Goal: Find specific page/section: Find specific page/section

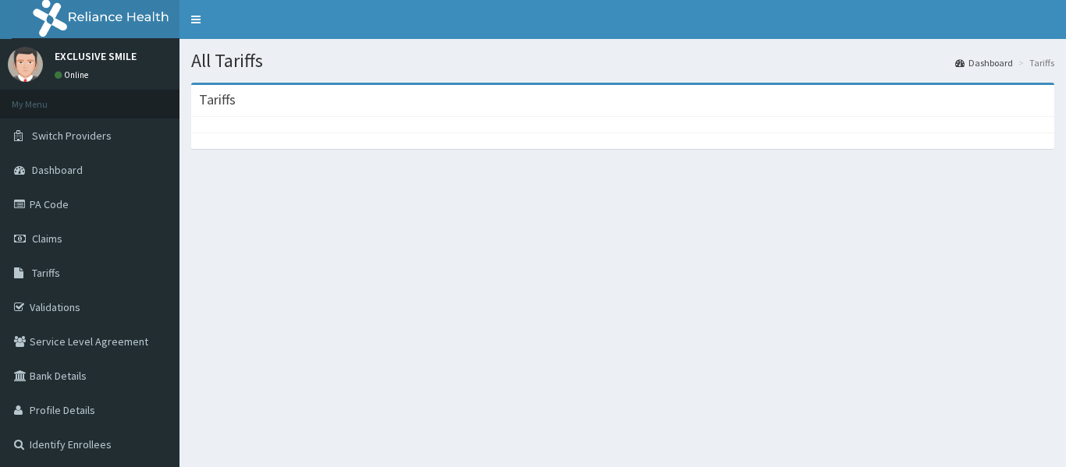
click at [524, 83] on div "Tariffs" at bounding box center [622, 116] width 863 height 66
click at [51, 268] on span "Tariffs" at bounding box center [46, 273] width 28 height 14
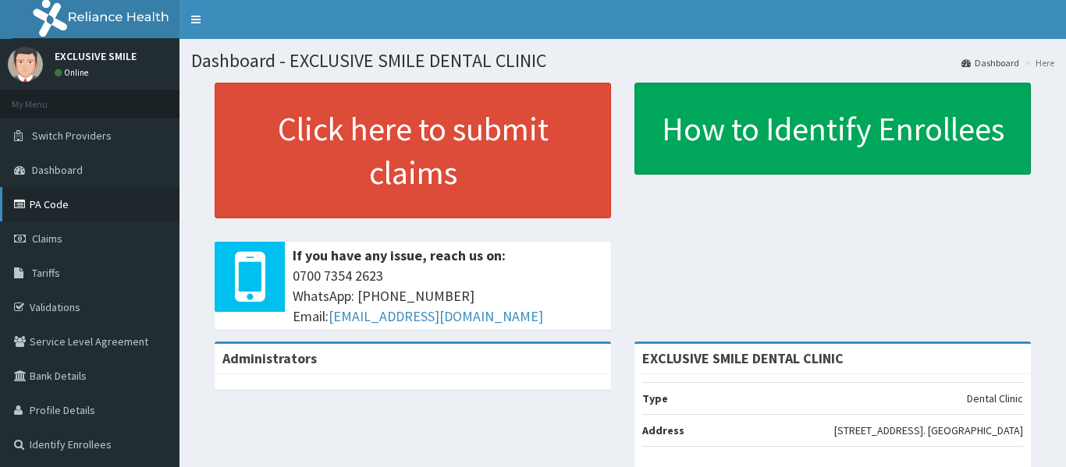
click at [44, 215] on link "PA Code" at bounding box center [89, 204] width 179 height 34
click at [581, 54] on h1 "Dashboard - EXCLUSIVE SMILE DENTAL CLINIC" at bounding box center [622, 61] width 863 height 20
